Goal: Transaction & Acquisition: Purchase product/service

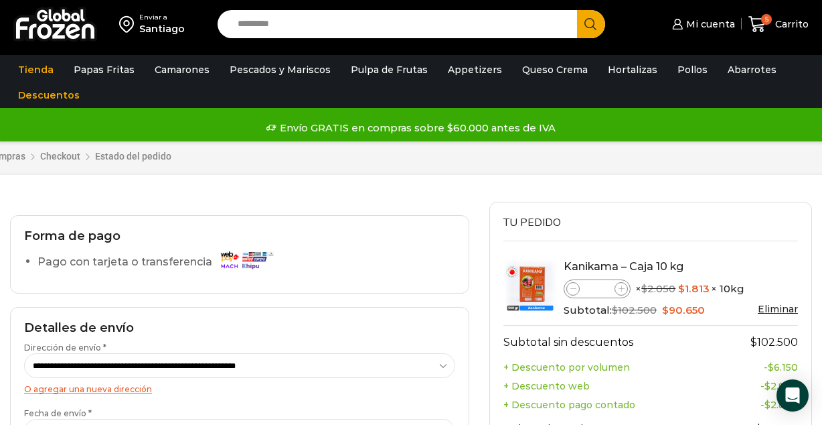
select select "**********"
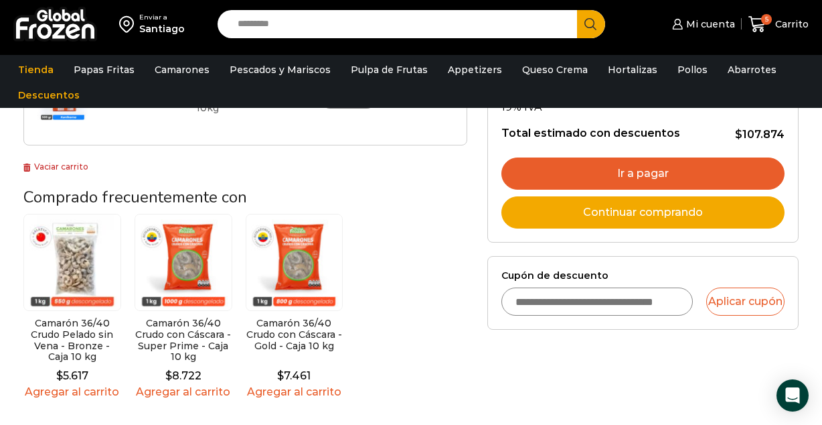
scroll to position [321, 0]
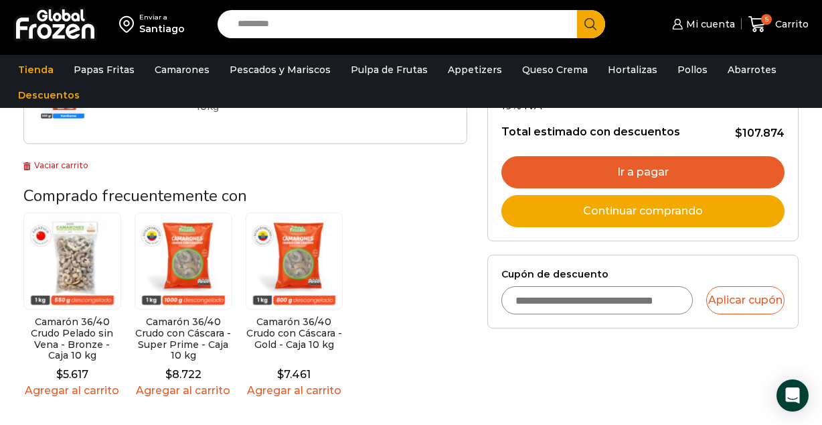
click at [609, 297] on input "Cupón de descuento" at bounding box center [598, 300] width 192 height 28
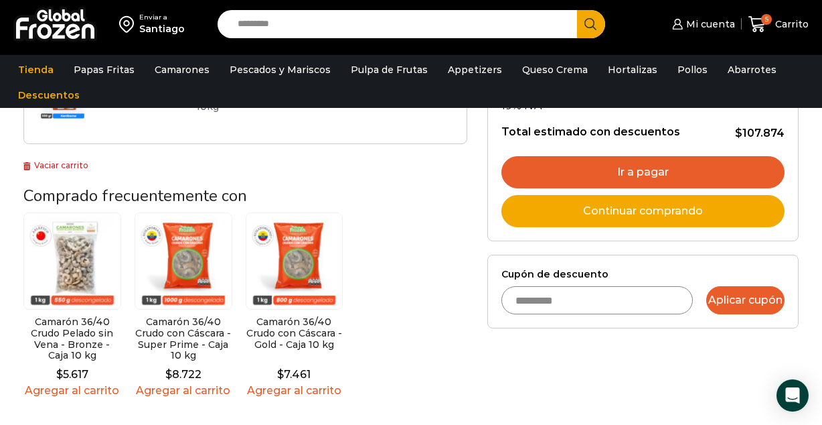
type input "*********"
click at [744, 306] on button "Aplicar cupón" at bounding box center [745, 300] width 78 height 28
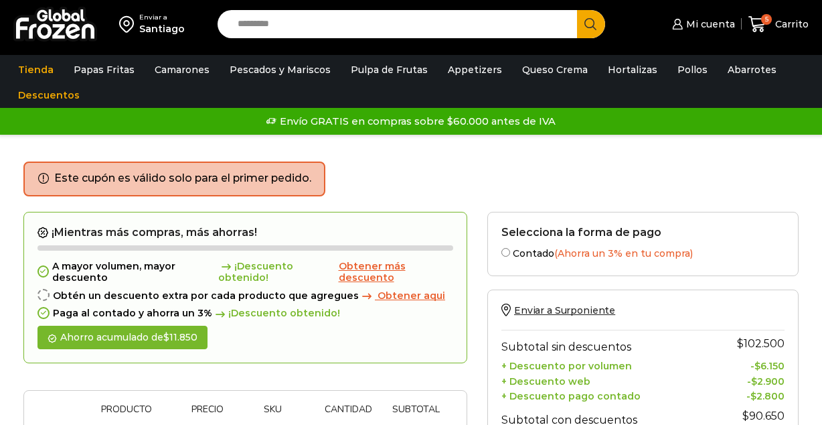
click at [769, 183] on div "Este cupón es válido solo para el primer pedido." at bounding box center [410, 186] width 775 height 50
click at [719, 23] on span "Mi cuenta" at bounding box center [709, 23] width 52 height 13
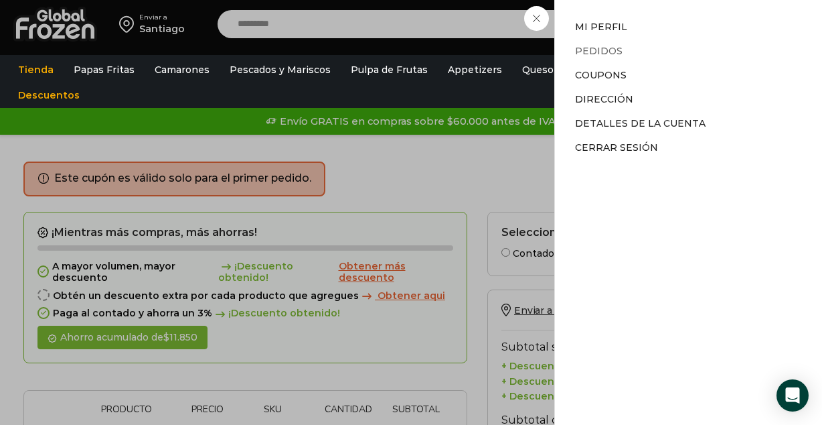
click at [595, 51] on link "Pedidos" at bounding box center [599, 51] width 48 height 12
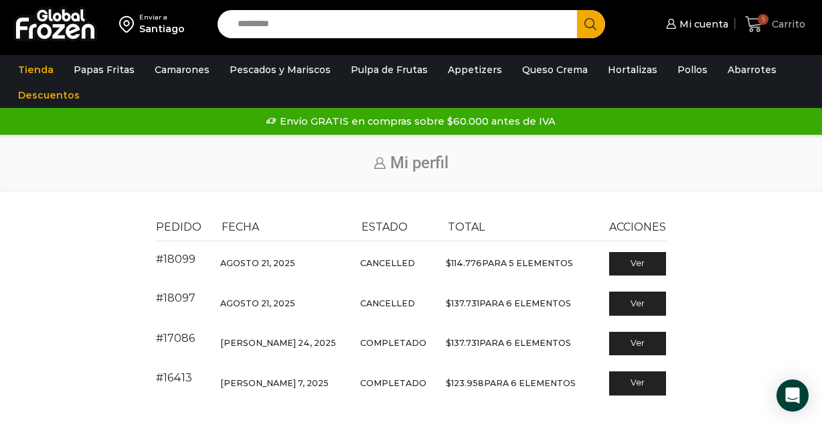
click at [757, 25] on icon at bounding box center [753, 24] width 17 height 16
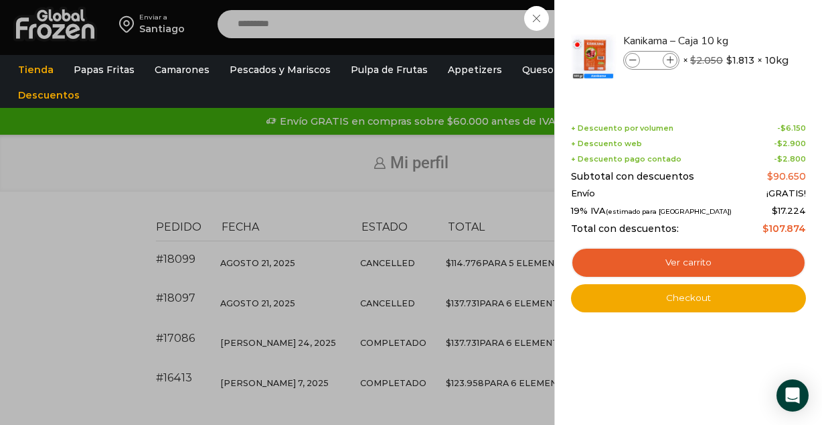
click at [742, 40] on div "5 Carrito 5 5 Shopping Cart * $" at bounding box center [775, 24] width 67 height 31
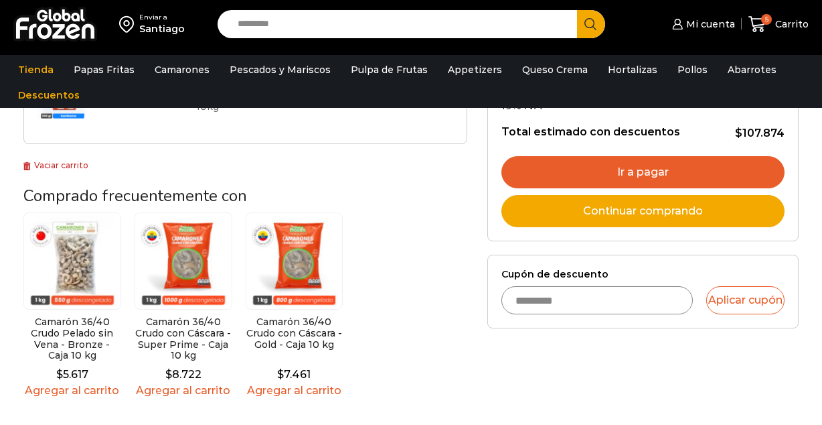
scroll to position [321, 0]
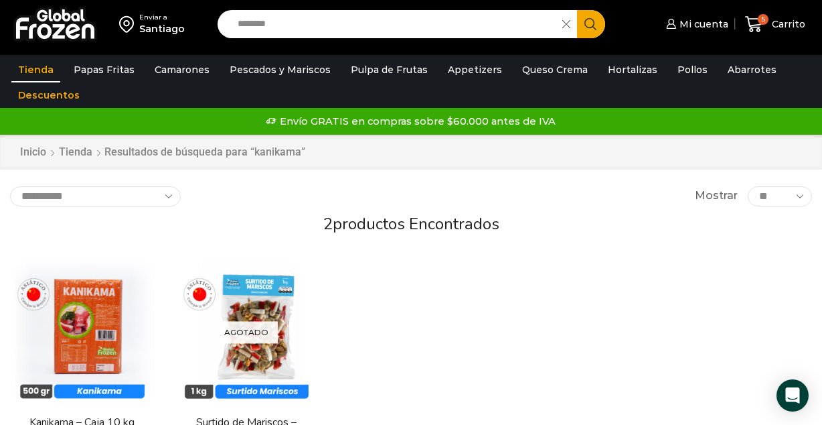
click at [654, 300] on div "En stock [GEOGRAPHIC_DATA] Kanikama – Caja 10 kg $ 1.929 Agregar al carrito [GE…" at bounding box center [411, 384] width 822 height 269
click at [794, 272] on div "En stock [GEOGRAPHIC_DATA] Kanikama – Caja 10 kg $ 1.929 Agregar al carrito [GE…" at bounding box center [411, 384] width 822 height 269
